Goal: Task Accomplishment & Management: Manage account settings

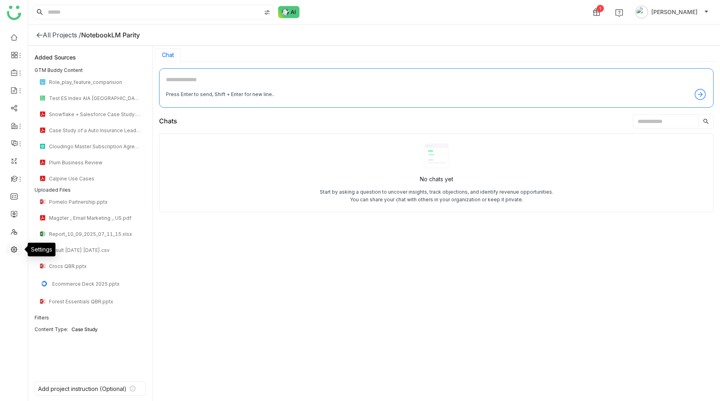
click at [13, 251] on link at bounding box center [13, 248] width 7 height 7
click at [14, 247] on link at bounding box center [13, 248] width 7 height 7
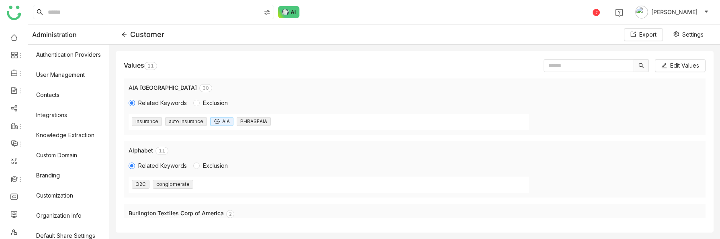
scroll to position [1171, 0]
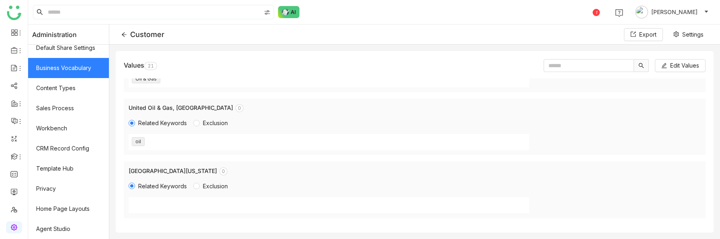
click at [87, 66] on link "Business Vocabulary" at bounding box center [68, 68] width 81 height 20
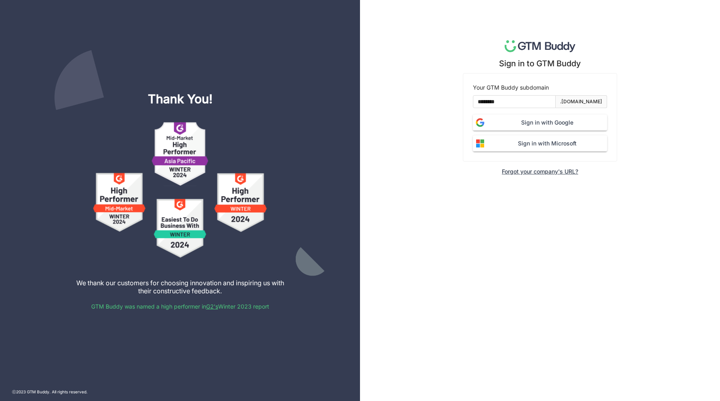
click at [532, 125] on span "Sign in with Google" at bounding box center [547, 122] width 120 height 9
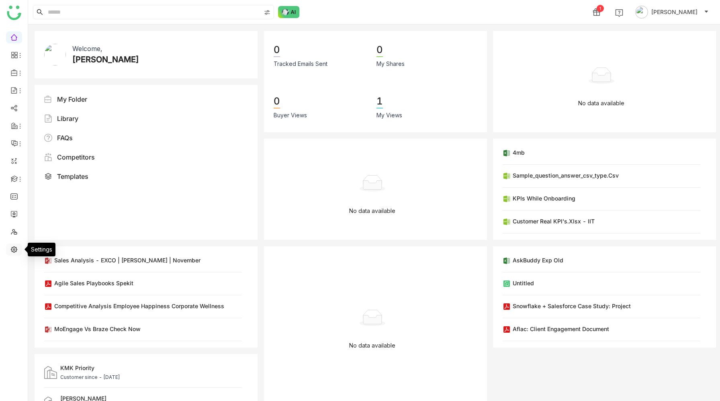
click at [14, 247] on link at bounding box center [13, 248] width 7 height 7
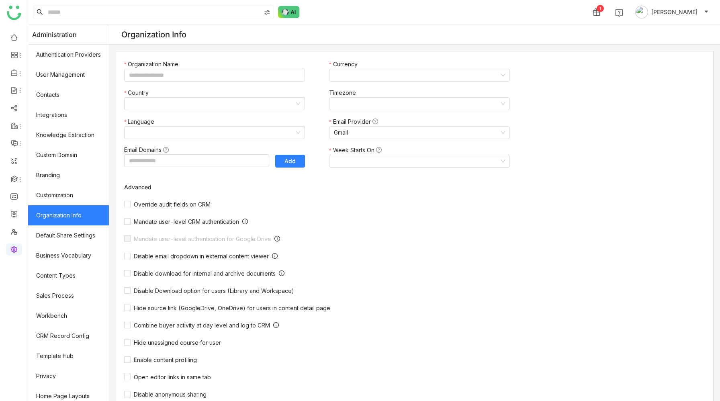
type input "*******"
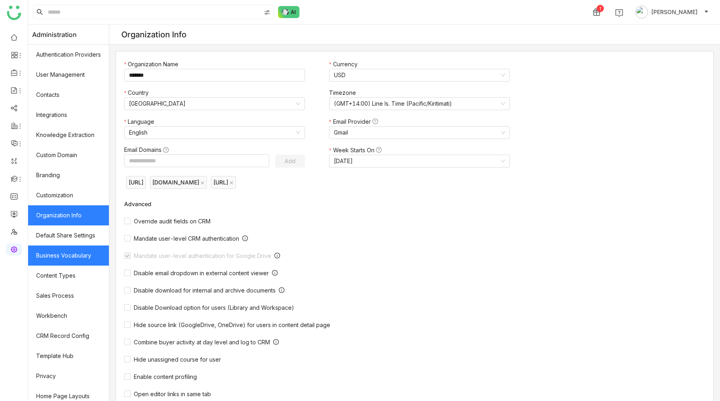
click at [49, 256] on link "Business Vocabulary" at bounding box center [68, 255] width 81 height 20
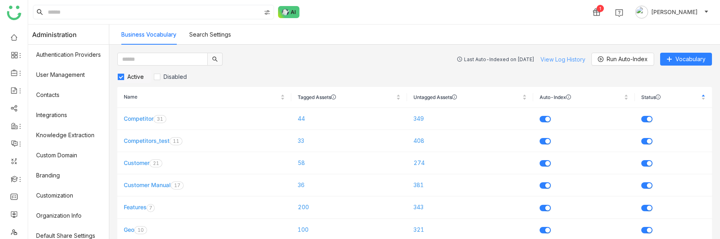
click at [554, 59] on link "View Log History" at bounding box center [562, 59] width 45 height 7
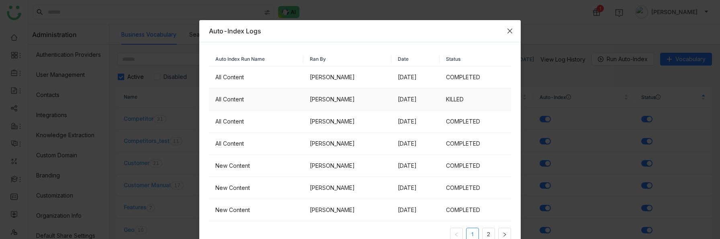
scroll to position [19, 0]
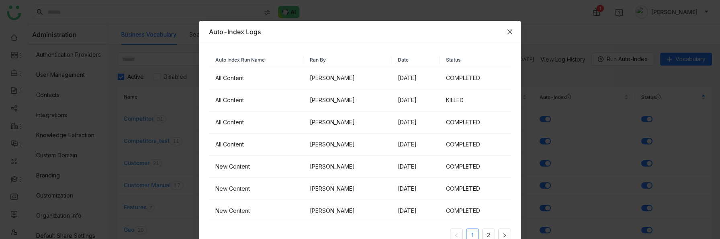
click at [508, 32] on icon "Close" at bounding box center [509, 32] width 6 height 6
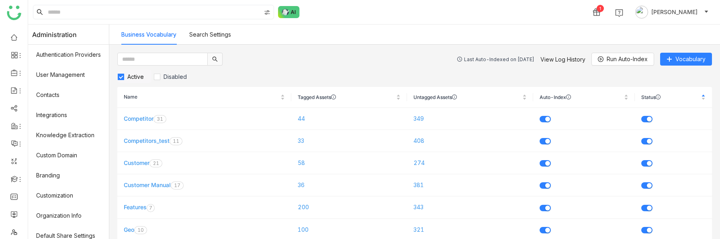
scroll to position [0, 0]
